Goal: Find specific page/section: Find specific page/section

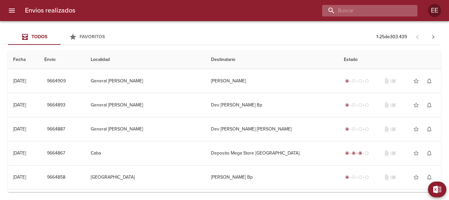
click at [400, 12] on input "buscar" at bounding box center [364, 11] width 84 height 12
paste input "[PERSON_NAME] [PERSON_NAME]"
type input "[PERSON_NAME] [PERSON_NAME]"
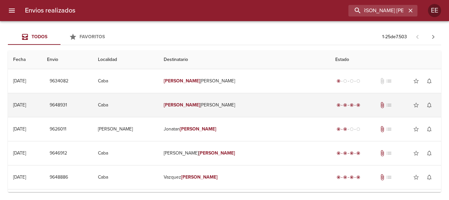
click at [217, 104] on td "[PERSON_NAME]" at bounding box center [244, 105] width 172 height 24
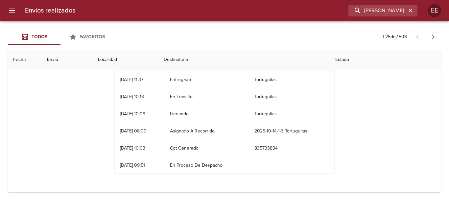
scroll to position [0, 0]
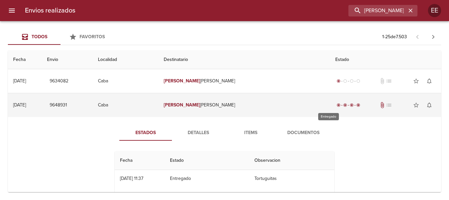
click at [356, 106] on span "radio_button_checked" at bounding box center [358, 105] width 4 height 4
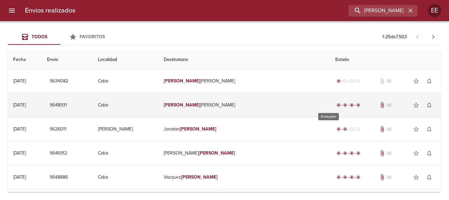
click at [355, 103] on div "radio_button_checked" at bounding box center [358, 105] width 7 height 4
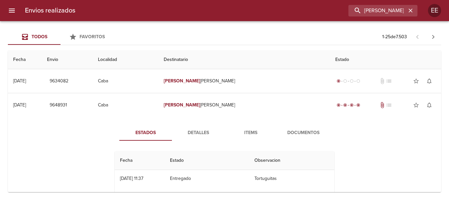
click at [298, 130] on span "Documentos" at bounding box center [303, 133] width 45 height 8
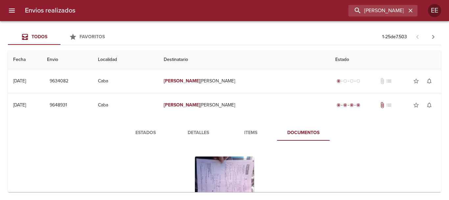
scroll to position [99, 0]
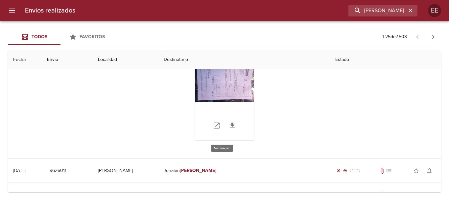
click at [231, 95] on div "Tabla de envíos del cliente" at bounding box center [224, 99] width 59 height 82
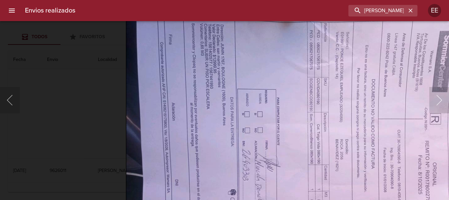
click at [290, 112] on img "Lightbox" at bounding box center [305, 117] width 358 height 269
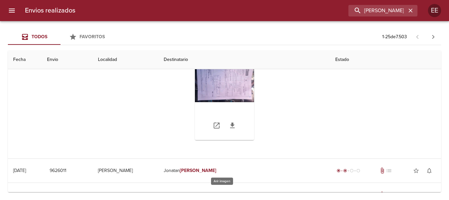
scroll to position [66, 0]
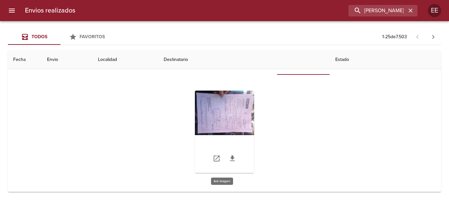
click at [242, 116] on div "Tabla de envíos del cliente" at bounding box center [224, 131] width 59 height 82
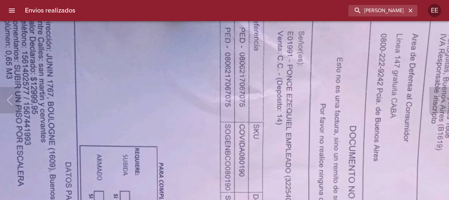
click at [292, 68] on img "Lightbox" at bounding box center [216, 203] width 720 height 540
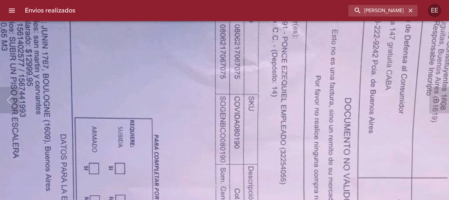
click at [314, 57] on img "Lightbox" at bounding box center [211, 175] width 720 height 540
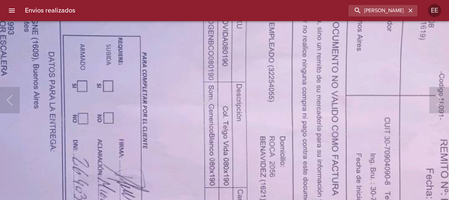
click at [331, 44] on img "Lightbox" at bounding box center [199, 93] width 720 height 540
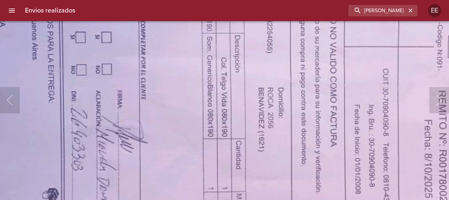
click at [341, 157] on img "Lightbox" at bounding box center [197, 44] width 720 height 540
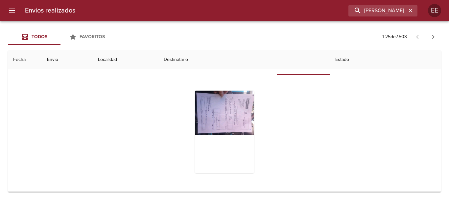
scroll to position [0, 0]
